Goal: Use online tool/utility

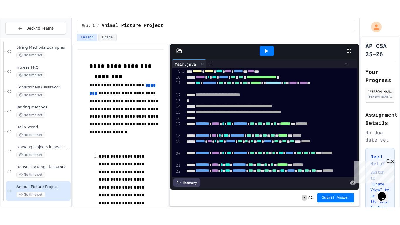
scroll to position [51, 0]
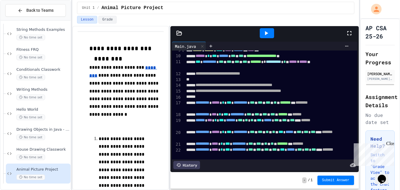
click at [267, 31] on icon at bounding box center [266, 33] width 7 height 7
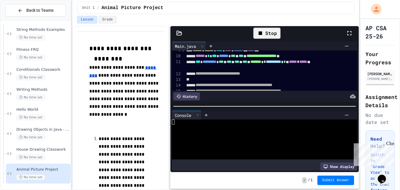
click at [274, 35] on div "Stop" at bounding box center [266, 33] width 27 height 11
click at [267, 38] on div at bounding box center [267, 33] width 14 height 10
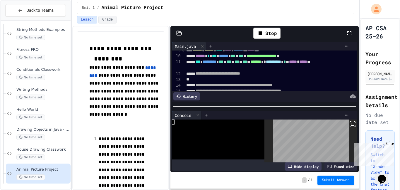
click at [353, 125] on rect at bounding box center [352, 124] width 3 height 2
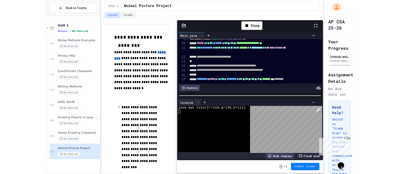
scroll to position [0, 0]
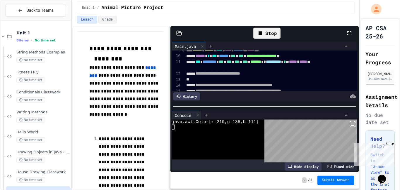
click at [261, 35] on icon at bounding box center [260, 33] width 7 height 7
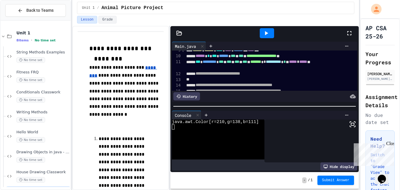
click at [350, 125] on icon at bounding box center [352, 123] width 7 height 7
click at [267, 33] on icon at bounding box center [266, 33] width 3 height 4
click at [267, 33] on div "Loading" at bounding box center [267, 33] width 34 height 10
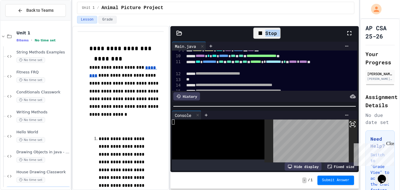
click at [301, 98] on div at bounding box center [278, 96] width 156 height 8
click at [304, 107] on div at bounding box center [265, 106] width 189 height 6
click at [323, 148] on body "**********" at bounding box center [200, 95] width 400 height 190
click at [323, 147] on body "**********" at bounding box center [200, 95] width 400 height 190
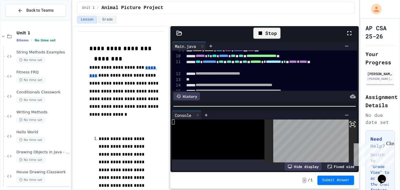
click at [341, 163] on div "Fixed size" at bounding box center [341, 166] width 33 height 8
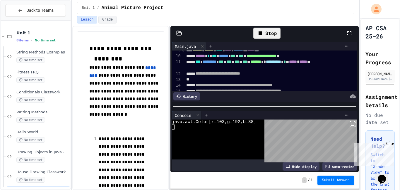
click at [353, 169] on div "Auto-resize" at bounding box center [340, 166] width 35 height 8
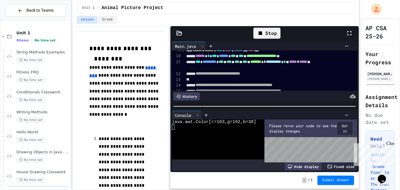
click at [353, 169] on div "Fixed size" at bounding box center [341, 166] width 33 height 8
click at [344, 128] on button "Got it" at bounding box center [345, 128] width 15 height 13
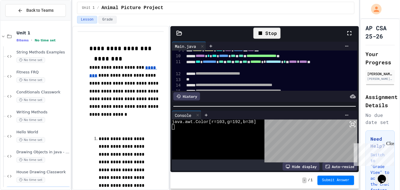
click at [272, 39] on div "Stop" at bounding box center [267, 33] width 33 height 17
click at [343, 157] on body "**********" at bounding box center [200, 95] width 400 height 190
drag, startPoint x: 257, startPoint y: 109, endPoint x: 217, endPoint y: 114, distance: 39.8
click at [217, 114] on div "Console WWWWWWWWWWWWWWWWWWWWWWWWWWWWWWWW java.awt.Color[r=103,g=192,b=38] Hide …" at bounding box center [265, 140] width 189 height 63
click at [274, 35] on div "Stop" at bounding box center [266, 33] width 27 height 11
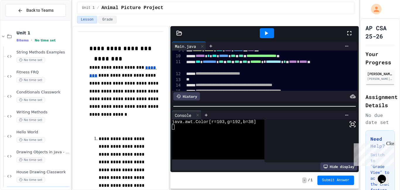
click at [273, 35] on div at bounding box center [267, 33] width 14 height 10
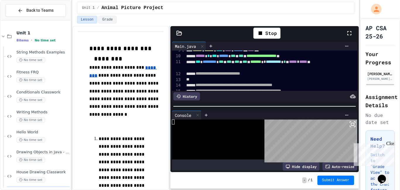
click at [339, 166] on div "Auto-resize" at bounding box center [340, 166] width 35 height 8
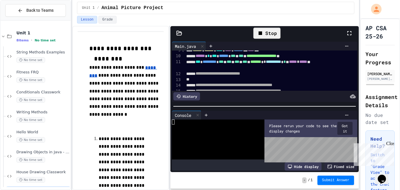
click at [263, 33] on icon at bounding box center [260, 33] width 7 height 7
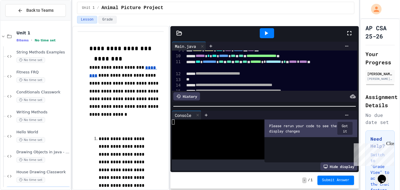
click at [263, 33] on icon at bounding box center [266, 33] width 7 height 7
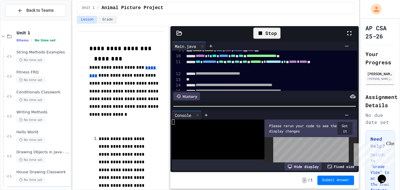
click at [346, 129] on button "Got it" at bounding box center [345, 128] width 15 height 13
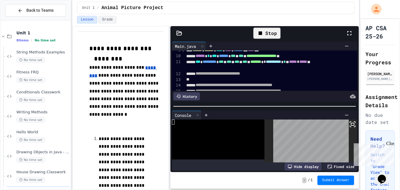
click at [350, 123] on icon at bounding box center [352, 123] width 7 height 7
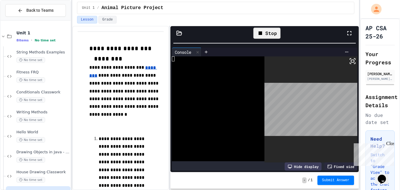
click at [238, 28] on div "**********" at bounding box center [265, 99] width 189 height 146
click at [254, 29] on div "Stop" at bounding box center [266, 33] width 27 height 11
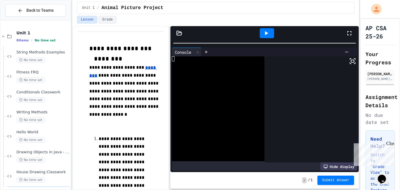
click at [260, 31] on div at bounding box center [267, 33] width 14 height 10
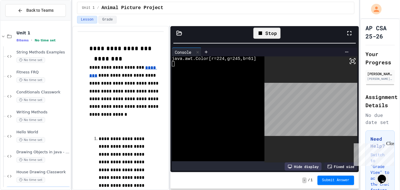
click at [274, 36] on div "Stop" at bounding box center [266, 33] width 27 height 11
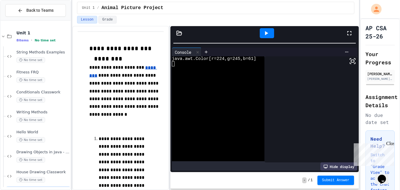
click at [270, 31] on icon at bounding box center [266, 33] width 7 height 7
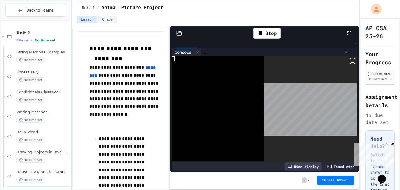
click at [332, 115] on body "**********" at bounding box center [200, 95] width 400 height 190
click at [268, 33] on div "Stop" at bounding box center [266, 33] width 27 height 11
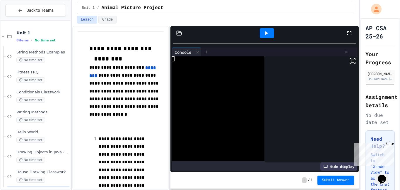
click at [268, 33] on icon at bounding box center [266, 33] width 7 height 7
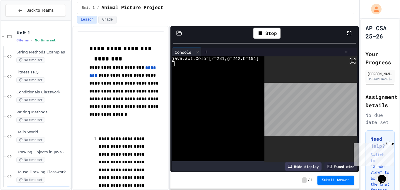
click at [355, 60] on icon at bounding box center [352, 60] width 7 height 7
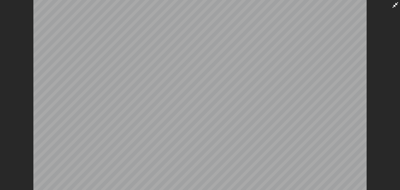
click at [395, 6] on icon at bounding box center [396, 5] width 6 height 6
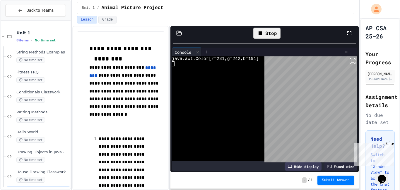
click at [266, 36] on div "Stop" at bounding box center [266, 33] width 27 height 11
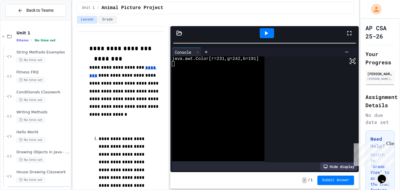
click at [354, 63] on icon at bounding box center [352, 60] width 7 height 7
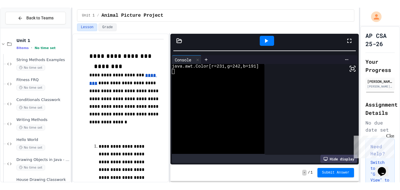
scroll to position [51, 0]
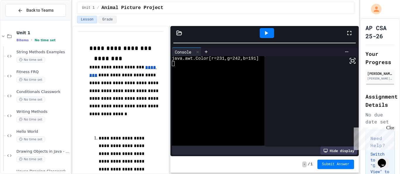
click at [265, 32] on icon at bounding box center [266, 33] width 7 height 7
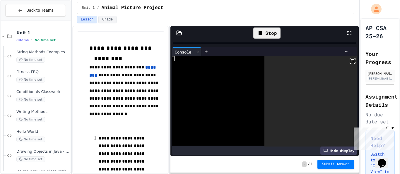
click at [351, 61] on icon at bounding box center [352, 60] width 7 height 7
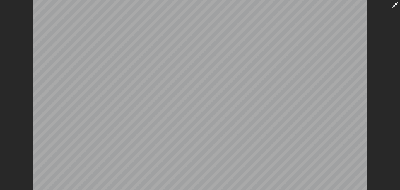
click at [395, 4] on icon at bounding box center [395, 4] width 7 height 7
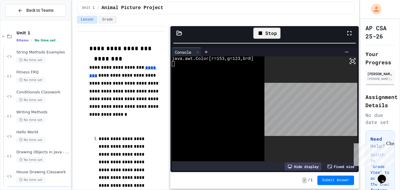
click at [258, 32] on icon at bounding box center [260, 33] width 7 height 7
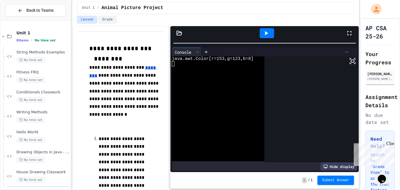
click at [345, 52] on icon at bounding box center [347, 52] width 5 height 5
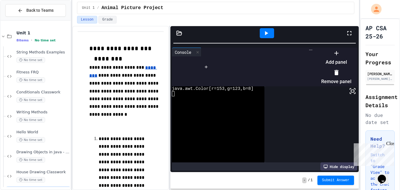
click at [345, 48] on div at bounding box center [334, 48] width 36 height 0
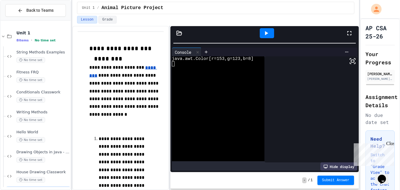
click at [347, 61] on div at bounding box center [311, 109] width 93 height 106
click at [350, 62] on icon at bounding box center [352, 60] width 7 height 7
click at [353, 64] on div at bounding box center [311, 109] width 93 height 106
click at [353, 63] on icon at bounding box center [352, 60] width 7 height 7
click at [263, 31] on icon at bounding box center [266, 33] width 7 height 7
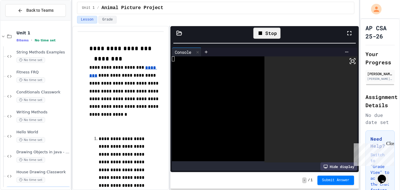
click at [349, 62] on div at bounding box center [311, 109] width 93 height 106
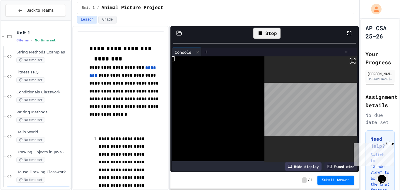
click at [351, 63] on icon at bounding box center [352, 60] width 7 height 7
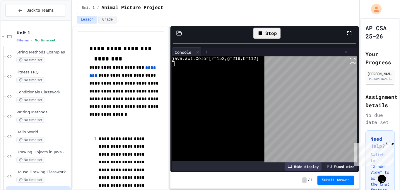
click at [274, 28] on div "Stop" at bounding box center [266, 33] width 27 height 11
